Goal: Information Seeking & Learning: Learn about a topic

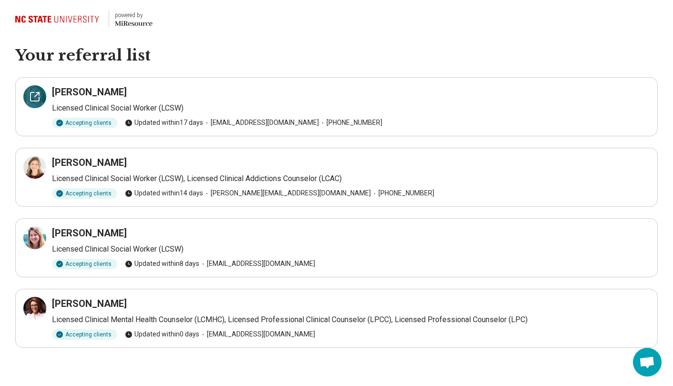
click at [31, 88] on div at bounding box center [34, 96] width 23 height 23
click at [35, 166] on icon at bounding box center [34, 167] width 11 height 11
click at [28, 229] on div at bounding box center [34, 237] width 23 height 23
click at [31, 311] on icon at bounding box center [35, 308] width 9 height 9
click at [39, 158] on div at bounding box center [34, 167] width 23 height 23
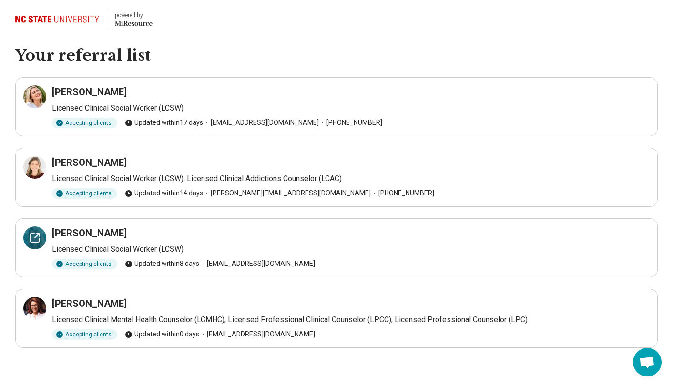
click at [32, 234] on icon at bounding box center [35, 238] width 9 height 9
click at [307, 54] on h1 "Your referral list" at bounding box center [336, 56] width 643 height 20
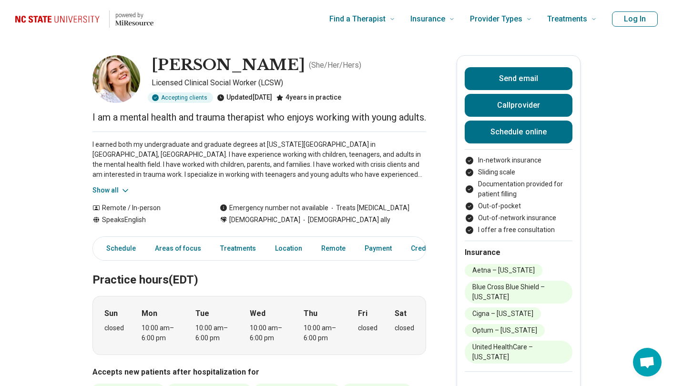
click at [114, 196] on button "Show all" at bounding box center [112, 190] width 38 height 10
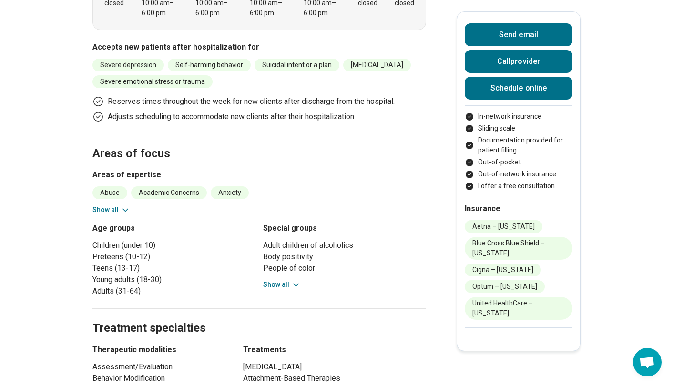
scroll to position [375, 0]
click at [105, 215] on button "Show all" at bounding box center [112, 210] width 38 height 10
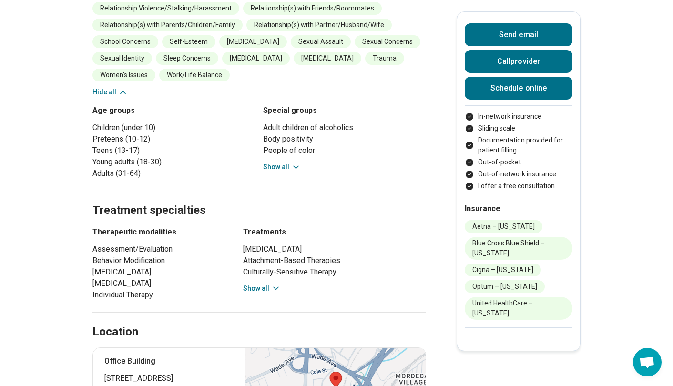
scroll to position [661, 0]
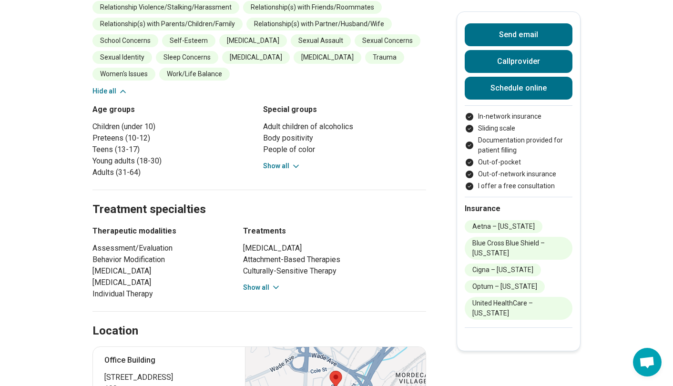
click at [286, 165] on button "Show all" at bounding box center [282, 166] width 38 height 10
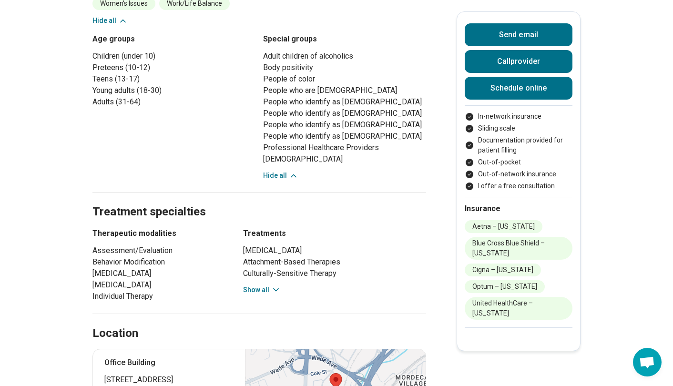
scroll to position [730, 0]
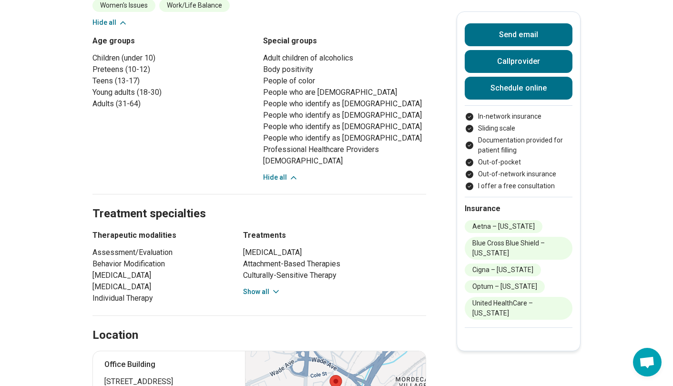
click at [267, 287] on button "Show all" at bounding box center [262, 292] width 38 height 10
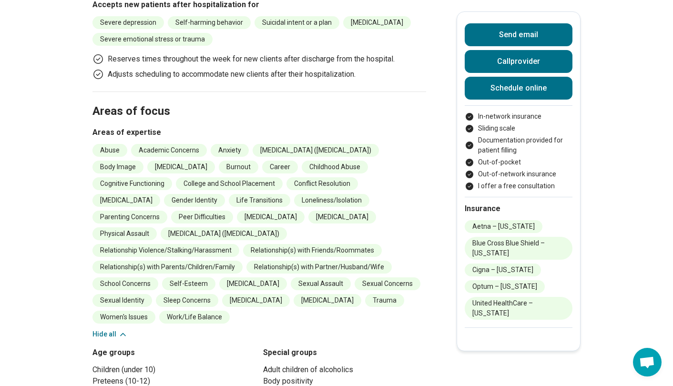
scroll to position [0, 0]
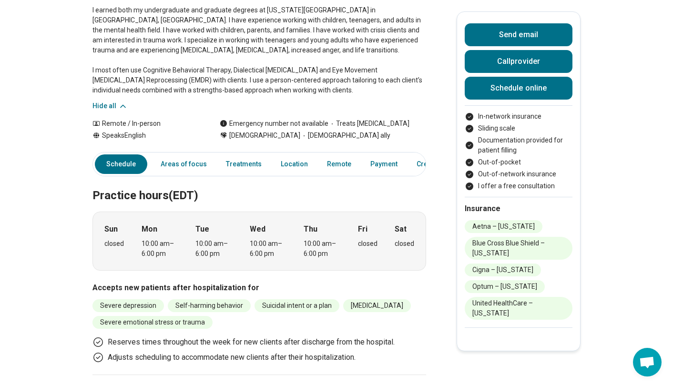
scroll to position [132, 0]
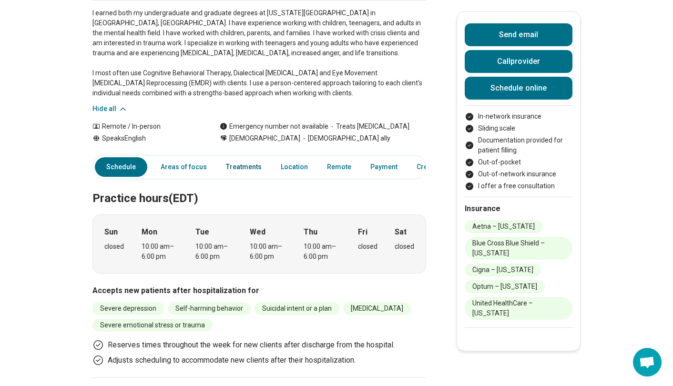
click at [232, 177] on link "Treatments" at bounding box center [243, 167] width 47 height 20
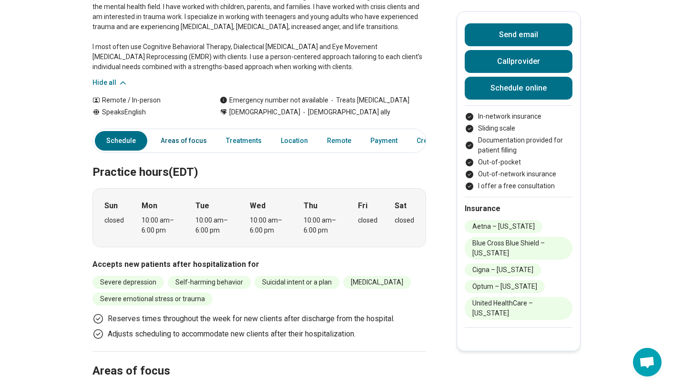
click at [194, 151] on link "Areas of focus" at bounding box center [184, 141] width 58 height 20
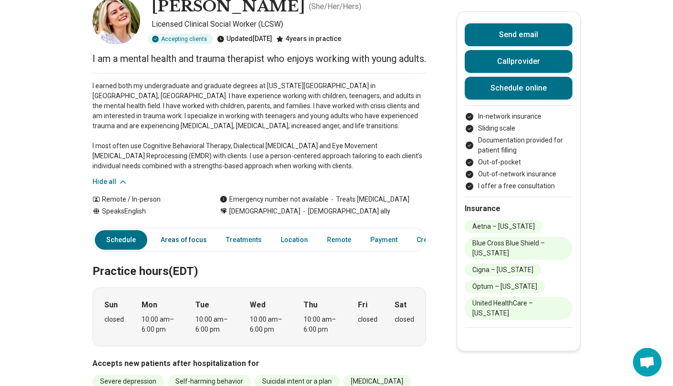
scroll to position [45, 0]
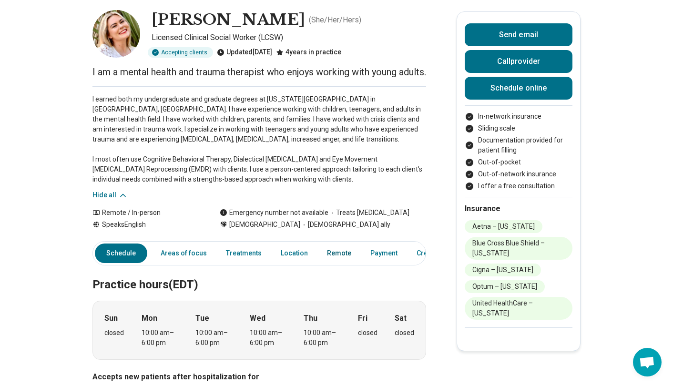
click at [341, 263] on link "Remote" at bounding box center [339, 254] width 36 height 20
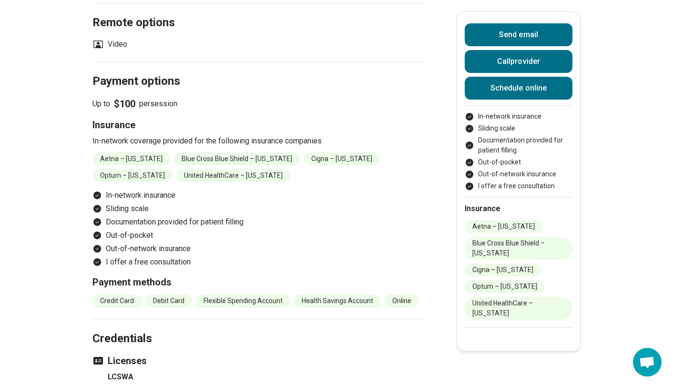
click at [258, 107] on p "Up to $100 per session" at bounding box center [260, 103] width 334 height 13
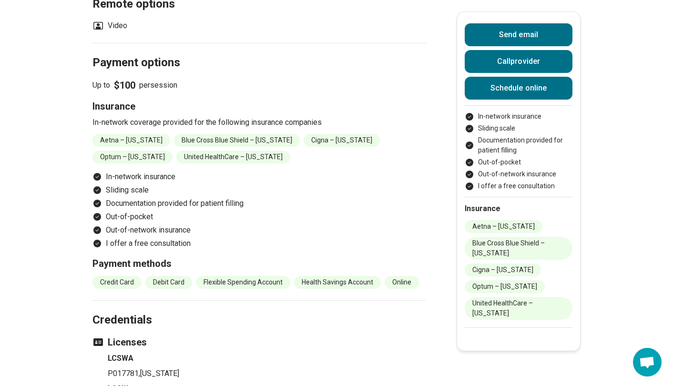
scroll to position [1376, 0]
click at [250, 147] on li "Blue Cross Blue Shield – [US_STATE]" at bounding box center [237, 140] width 126 height 13
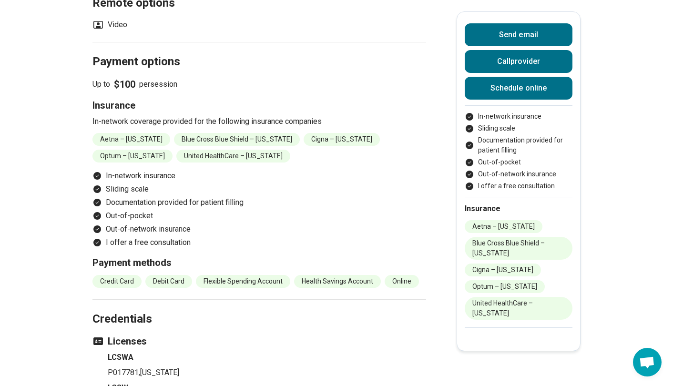
click at [264, 112] on h3 "Insurance" at bounding box center [260, 105] width 334 height 13
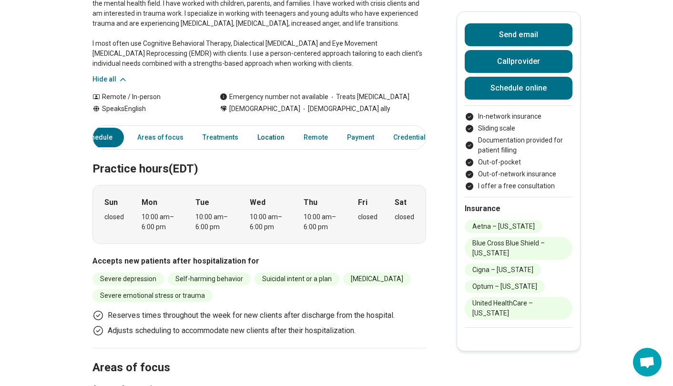
scroll to position [0, 64]
click at [322, 147] on link "Payment" at bounding box center [319, 138] width 39 height 20
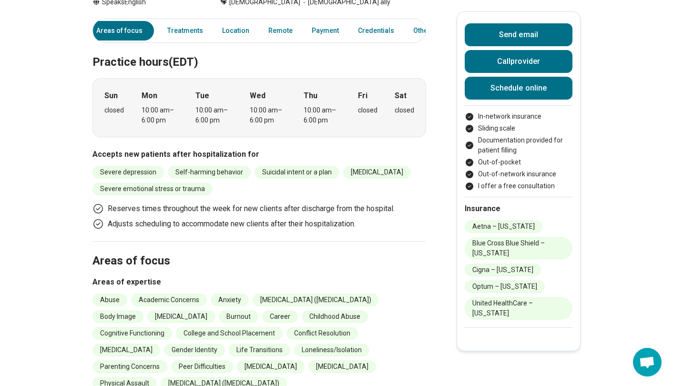
scroll to position [0, 0]
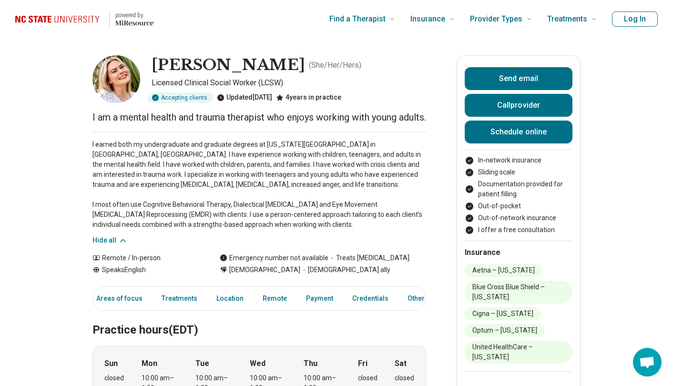
click at [172, 121] on p "I am a mental health and trauma therapist who enjoys working with young adults." at bounding box center [260, 117] width 334 height 13
click at [184, 97] on div "Accepting clients" at bounding box center [180, 98] width 65 height 10
click at [125, 71] on img at bounding box center [117, 79] width 48 height 48
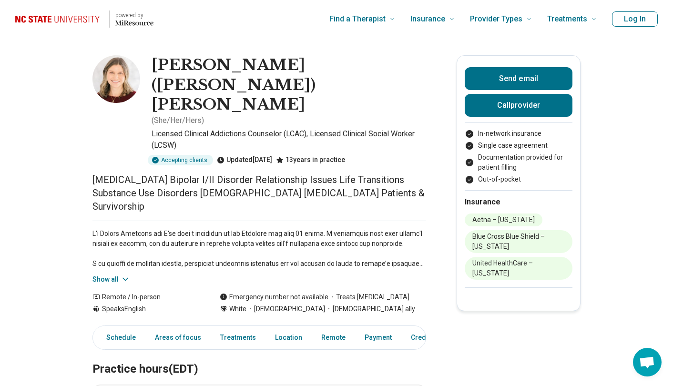
click at [116, 275] on button "Show all" at bounding box center [112, 280] width 38 height 10
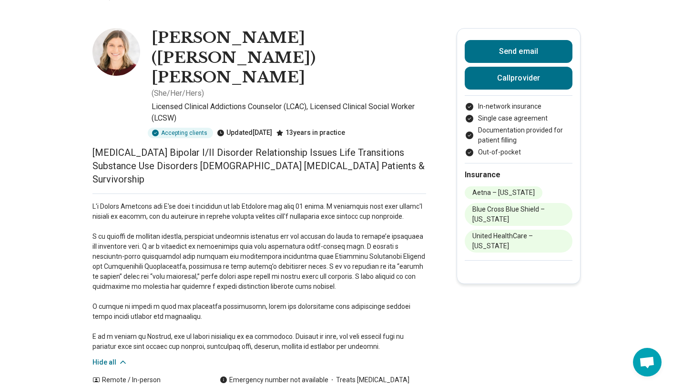
scroll to position [29, 0]
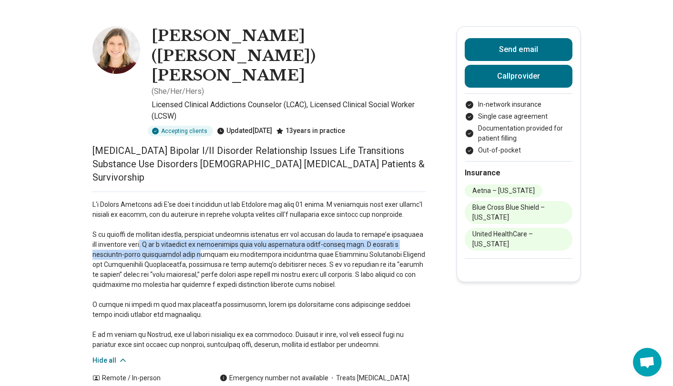
drag, startPoint x: 134, startPoint y: 190, endPoint x: 145, endPoint y: 203, distance: 17.3
click at [145, 203] on p at bounding box center [260, 275] width 334 height 150
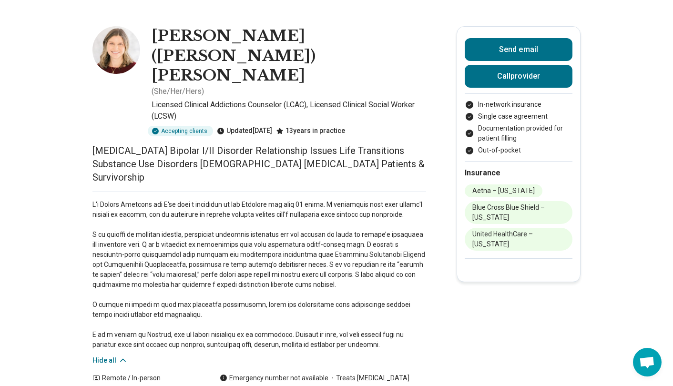
click at [154, 220] on p at bounding box center [260, 275] width 334 height 150
drag, startPoint x: 134, startPoint y: 201, endPoint x: 140, endPoint y: 206, distance: 8.5
click at [140, 206] on p at bounding box center [260, 275] width 334 height 150
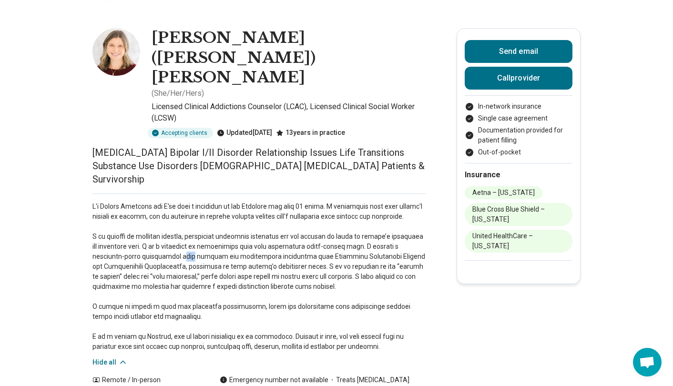
scroll to position [0, 0]
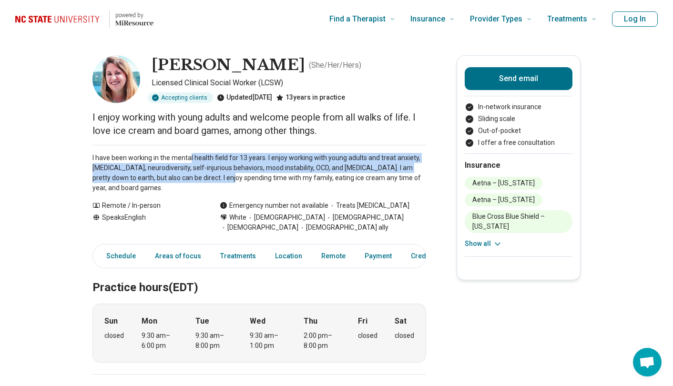
drag, startPoint x: 189, startPoint y: 154, endPoint x: 210, endPoint y: 176, distance: 30.4
click at [210, 176] on p "I have been working in the mental health field for 13 years. I enjoy working wi…" at bounding box center [260, 173] width 334 height 40
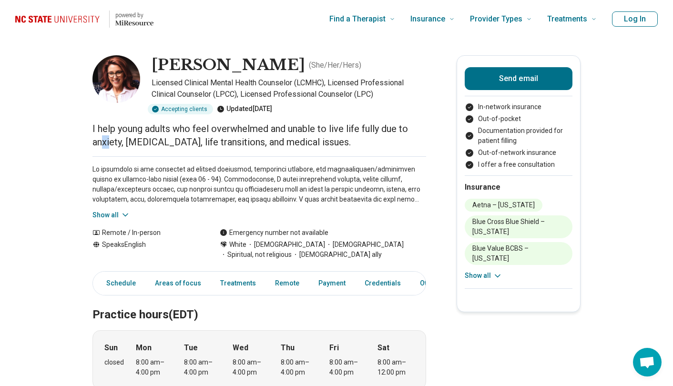
drag, startPoint x: 102, startPoint y: 142, endPoint x: 111, endPoint y: 145, distance: 10.3
click at [111, 145] on p "I help young adults who feel overwhelmed and unable to live life fully due to a…" at bounding box center [260, 135] width 334 height 27
click at [110, 212] on button "Show all" at bounding box center [112, 215] width 38 height 10
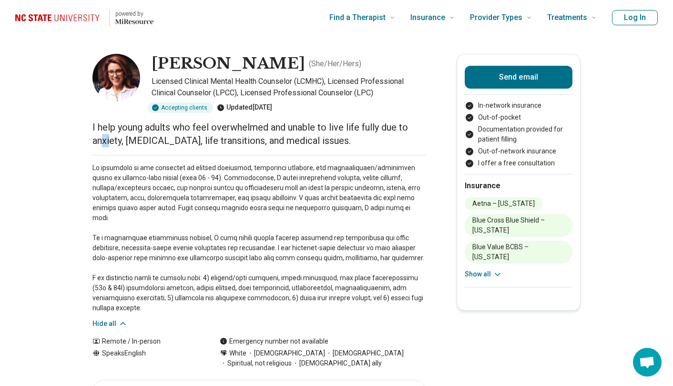
scroll to position [3, 0]
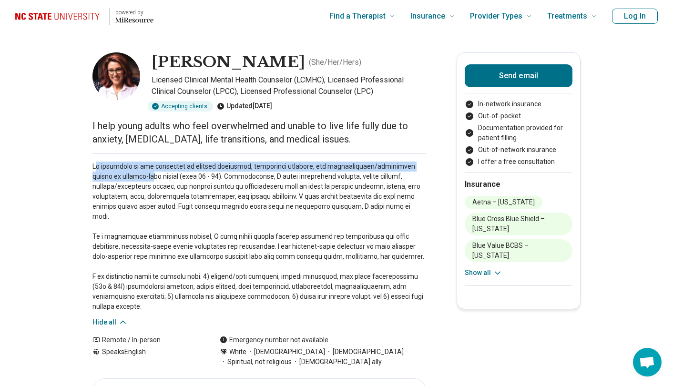
drag, startPoint x: 97, startPoint y: 166, endPoint x: 120, endPoint y: 180, distance: 27.0
click at [120, 180] on p at bounding box center [260, 237] width 334 height 150
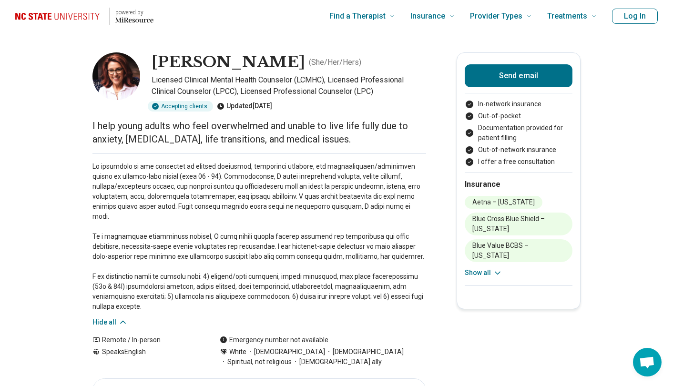
click at [123, 192] on p at bounding box center [260, 237] width 334 height 150
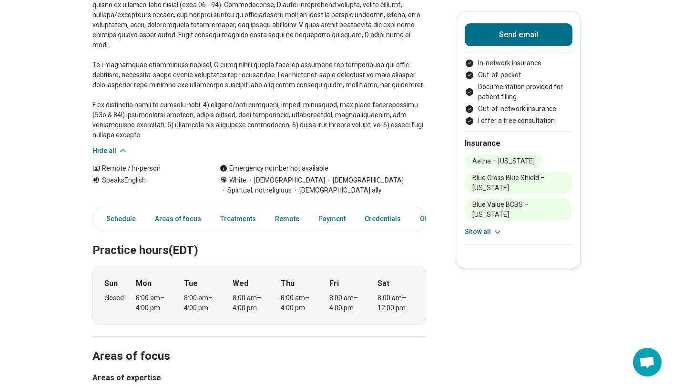
scroll to position [177, 0]
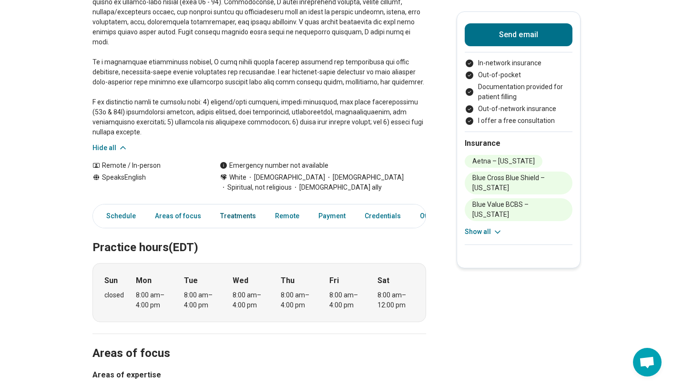
click at [239, 206] on link "Treatments" at bounding box center [238, 216] width 47 height 20
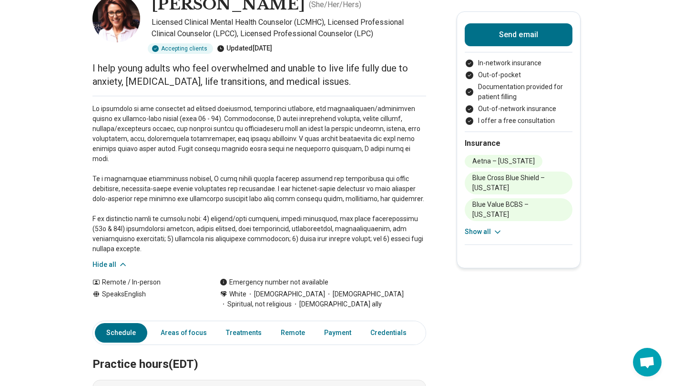
scroll to position [16, 0]
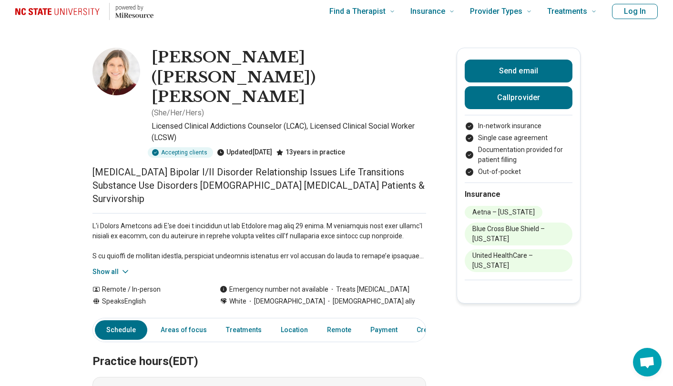
scroll to position [5, 0]
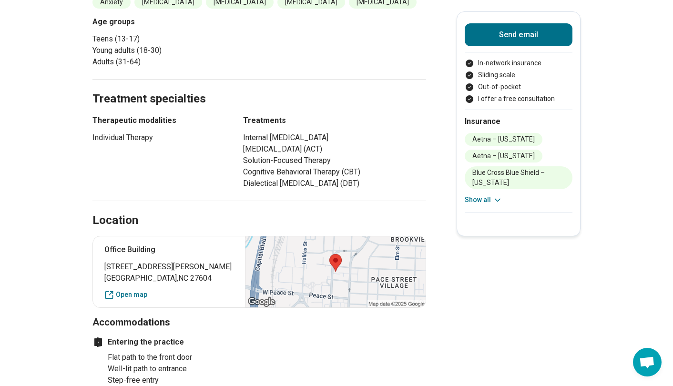
scroll to position [401, 0]
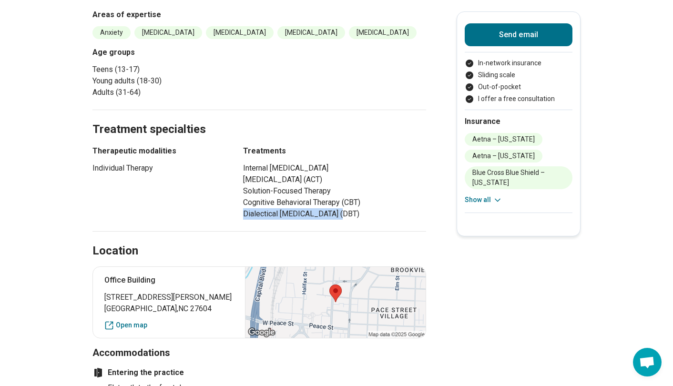
drag, startPoint x: 339, startPoint y: 215, endPoint x: 240, endPoint y: 214, distance: 98.7
click at [240, 214] on div "Therapeutic modalities Individual Therapy Treatments Internal [MEDICAL_DATA] [M…" at bounding box center [260, 182] width 334 height 74
copy li "Dialectical [MEDICAL_DATA]"
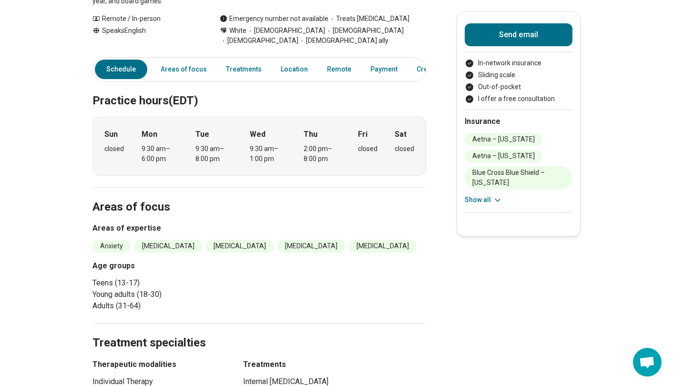
scroll to position [51, 0]
